Goal: Task Accomplishment & Management: Complete application form

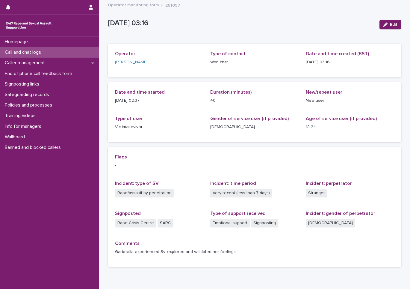
scroll to position [30, 0]
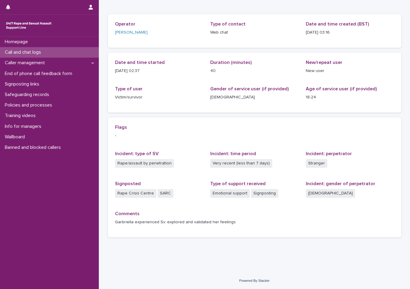
drag, startPoint x: 0, startPoint y: 0, endPoint x: 10, endPoint y: 57, distance: 57.6
click at [10, 57] on div "Call and chat logs" at bounding box center [49, 52] width 99 height 10
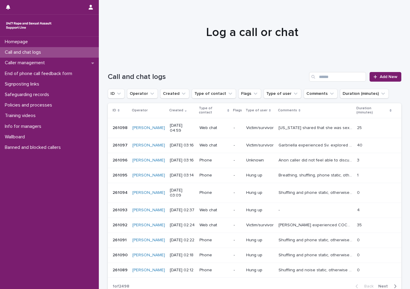
click at [383, 82] on div "Call and chat logs Add New" at bounding box center [255, 74] width 294 height 29
click at [383, 77] on span "Add New" at bounding box center [389, 77] width 18 height 4
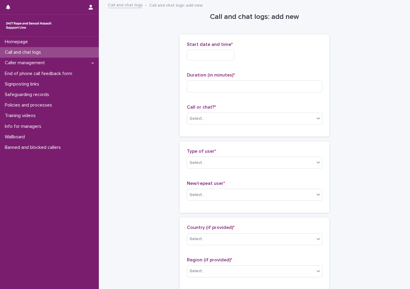
click at [210, 55] on input "text" at bounding box center [210, 55] width 47 height 10
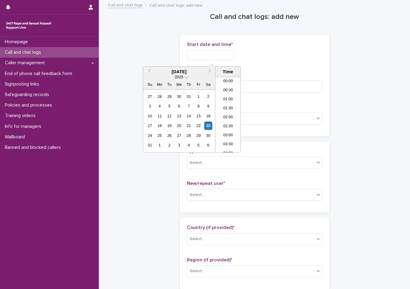
scroll to position [57, 0]
click at [226, 108] on li "04:30" at bounding box center [227, 105] width 25 height 9
click at [228, 53] on input "**********" at bounding box center [210, 55] width 47 height 10
type input "**********"
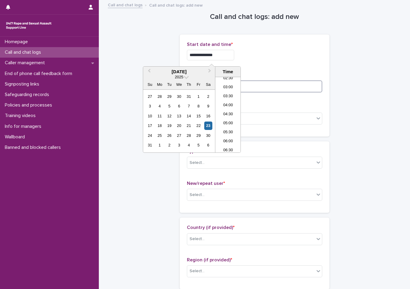
click at [273, 86] on input at bounding box center [254, 86] width 135 height 12
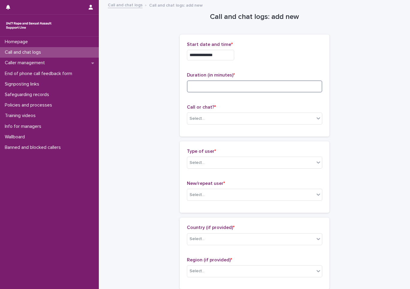
type input "*"
click at [209, 116] on div "Select..." at bounding box center [250, 119] width 127 height 10
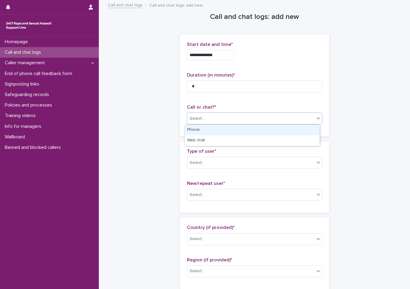
click at [202, 125] on div "Phone" at bounding box center [252, 130] width 135 height 10
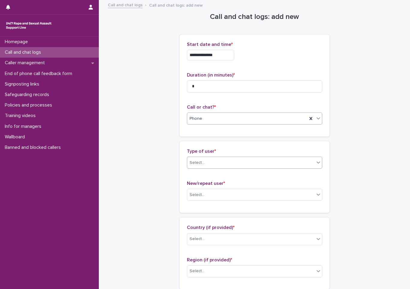
click at [207, 160] on div "Select..." at bounding box center [250, 163] width 127 height 10
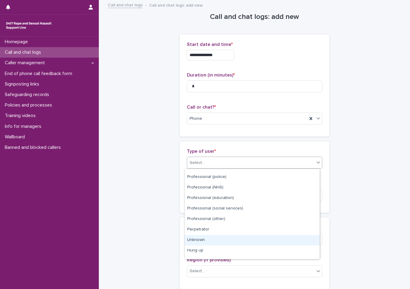
scroll to position [67, 0]
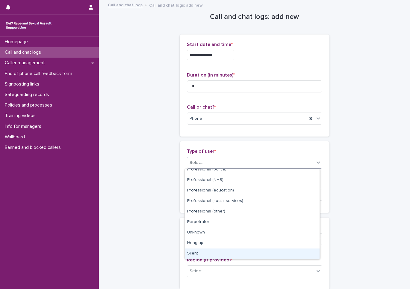
click at [202, 256] on div "Silent" at bounding box center [252, 253] width 135 height 10
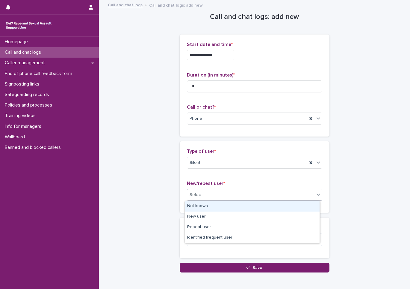
click at [212, 192] on div "Select..." at bounding box center [250, 195] width 127 height 10
click at [197, 208] on div "Not known" at bounding box center [252, 206] width 135 height 10
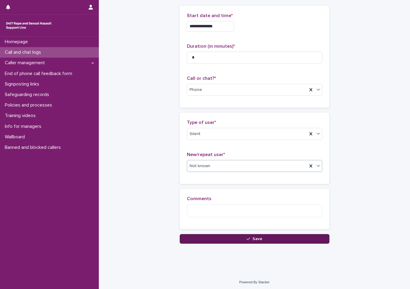
scroll to position [30, 0]
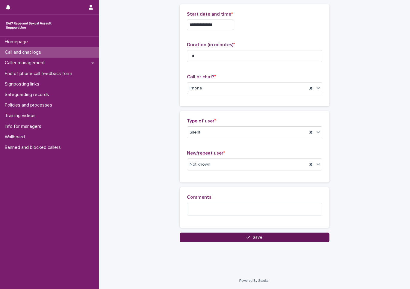
click at [210, 239] on button "Save" at bounding box center [255, 237] width 150 height 10
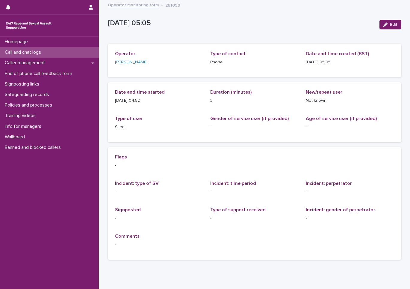
click at [61, 50] on div "Call and chat logs" at bounding box center [49, 52] width 99 height 10
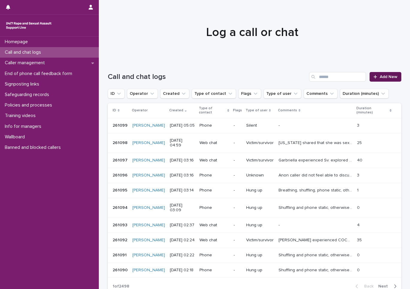
click at [390, 77] on span "Add New" at bounding box center [389, 77] width 18 height 4
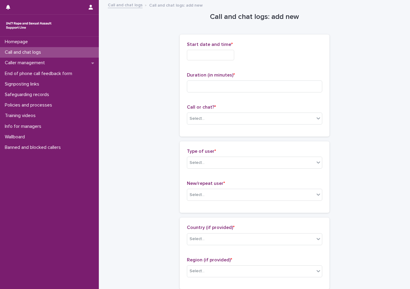
click at [222, 55] on input "text" at bounding box center [210, 55] width 47 height 10
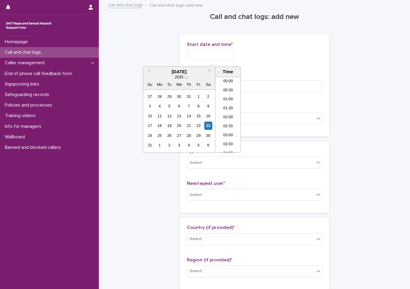
scroll to position [57, 0]
click at [226, 111] on li "05:00" at bounding box center [227, 114] width 25 height 9
click at [227, 55] on input "**********" at bounding box center [210, 55] width 47 height 10
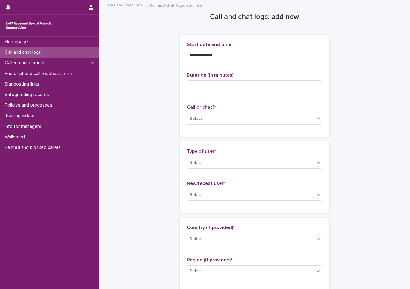
drag, startPoint x: 227, startPoint y: 55, endPoint x: 381, endPoint y: 64, distance: 154.3
click at [223, 56] on input "**********" at bounding box center [210, 55] width 47 height 10
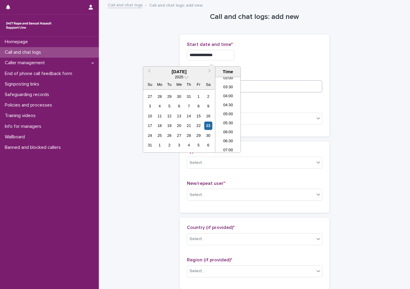
type input "**********"
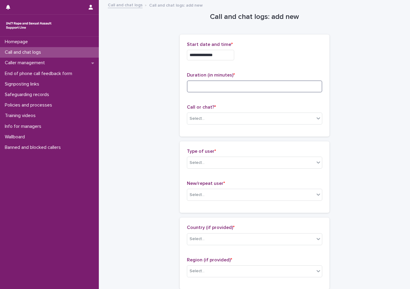
click at [259, 88] on input at bounding box center [254, 86] width 135 height 12
type input "*"
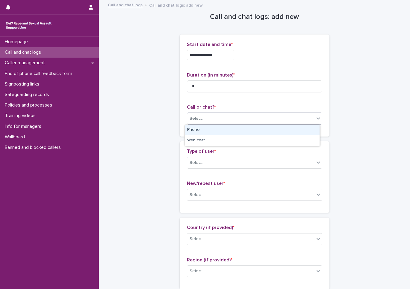
click at [212, 119] on div "Select..." at bounding box center [250, 119] width 127 height 10
click at [209, 133] on div "Phone" at bounding box center [252, 130] width 135 height 10
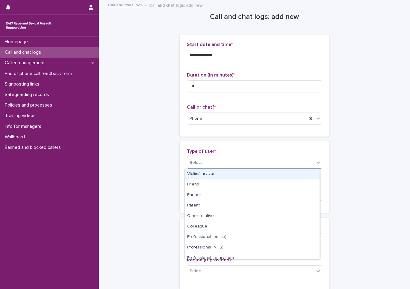
click at [212, 164] on div "Select..." at bounding box center [250, 163] width 127 height 10
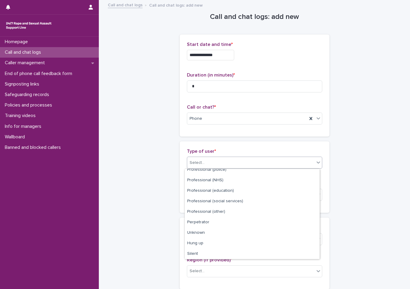
scroll to position [67, 0]
click at [209, 241] on div "Hung up" at bounding box center [252, 243] width 135 height 10
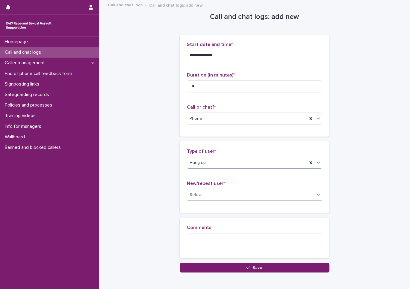
click at [204, 190] on div "Select..." at bounding box center [250, 195] width 127 height 10
click at [208, 200] on div "Select..." at bounding box center [254, 194] width 135 height 12
click at [209, 192] on div "Select..." at bounding box center [250, 195] width 127 height 10
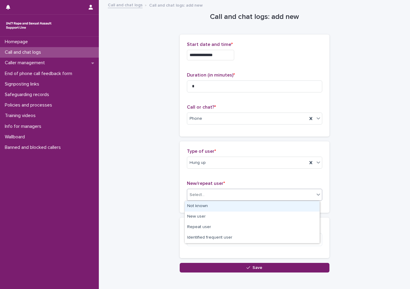
click at [207, 207] on div "Not known" at bounding box center [252, 206] width 135 height 10
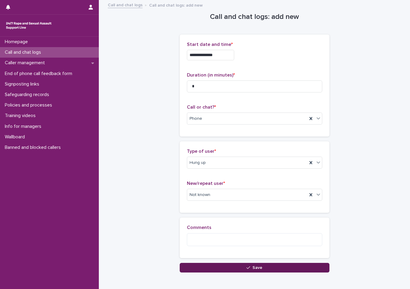
click at [217, 267] on button "Save" at bounding box center [255, 267] width 150 height 10
